Goal: Check status

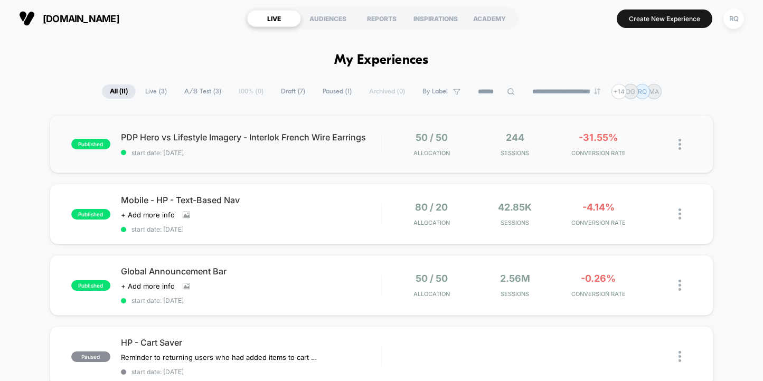
click at [274, 161] on div "published PDP Hero vs Lifestyle Imagery - Interlok French Wire Earrings start d…" at bounding box center [381, 144] width 663 height 58
